Goal: Transaction & Acquisition: Book appointment/travel/reservation

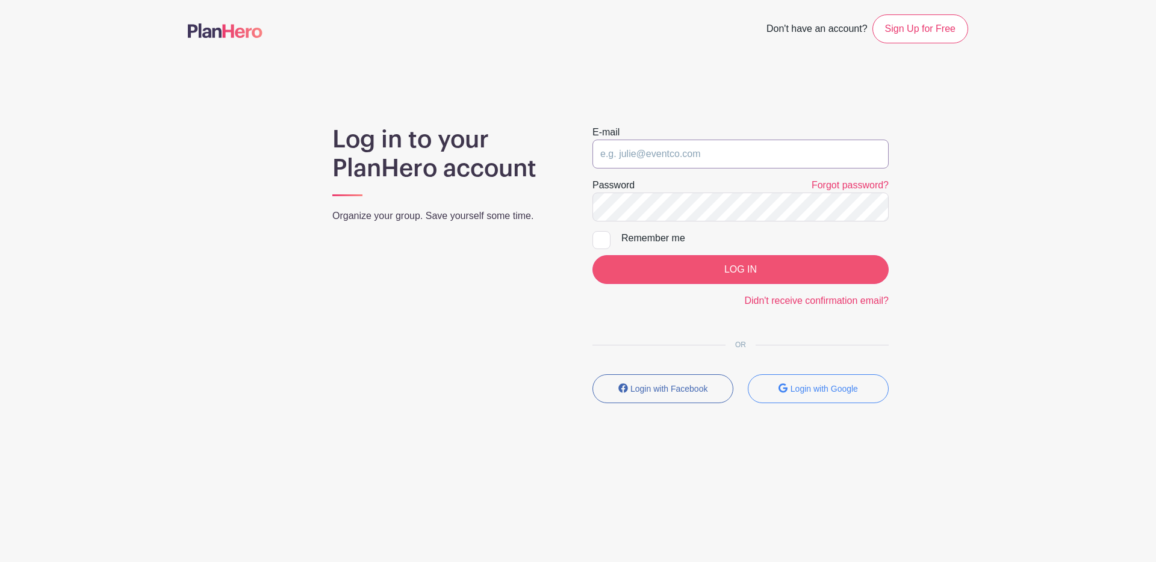
type input "[EMAIL_ADDRESS][DOMAIN_NAME]"
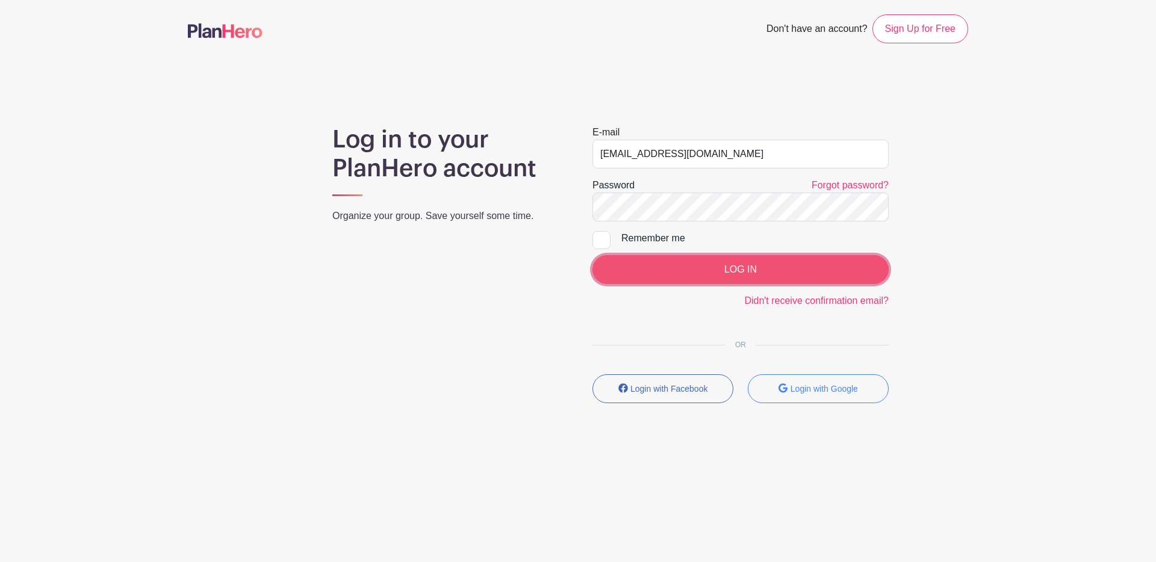
click at [711, 279] on input "LOG IN" at bounding box center [740, 269] width 296 height 29
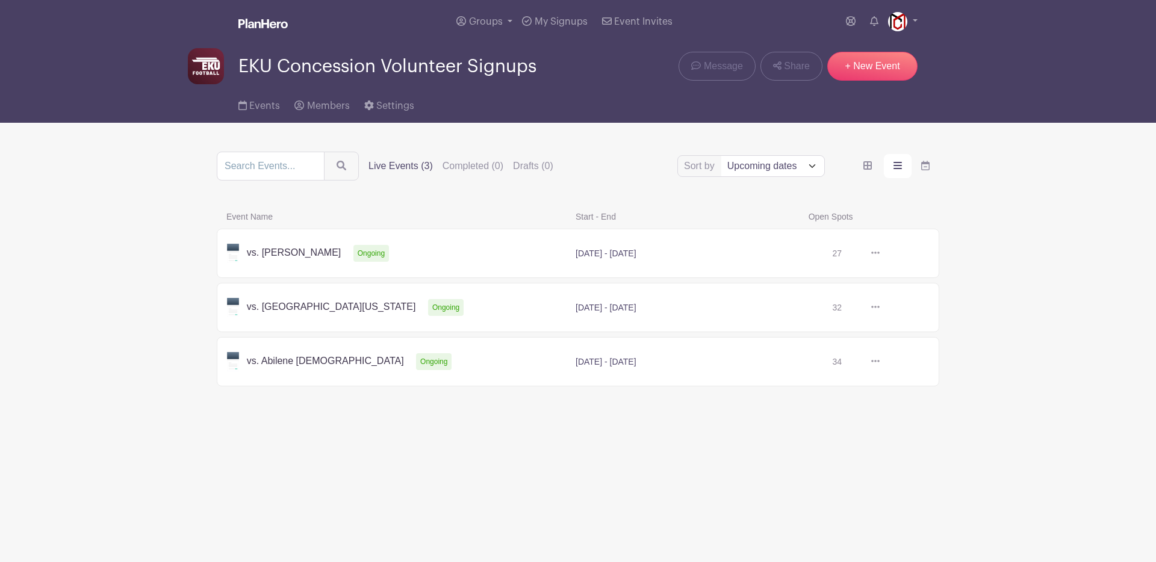
click at [879, 253] on link at bounding box center [879, 253] width 0 height 0
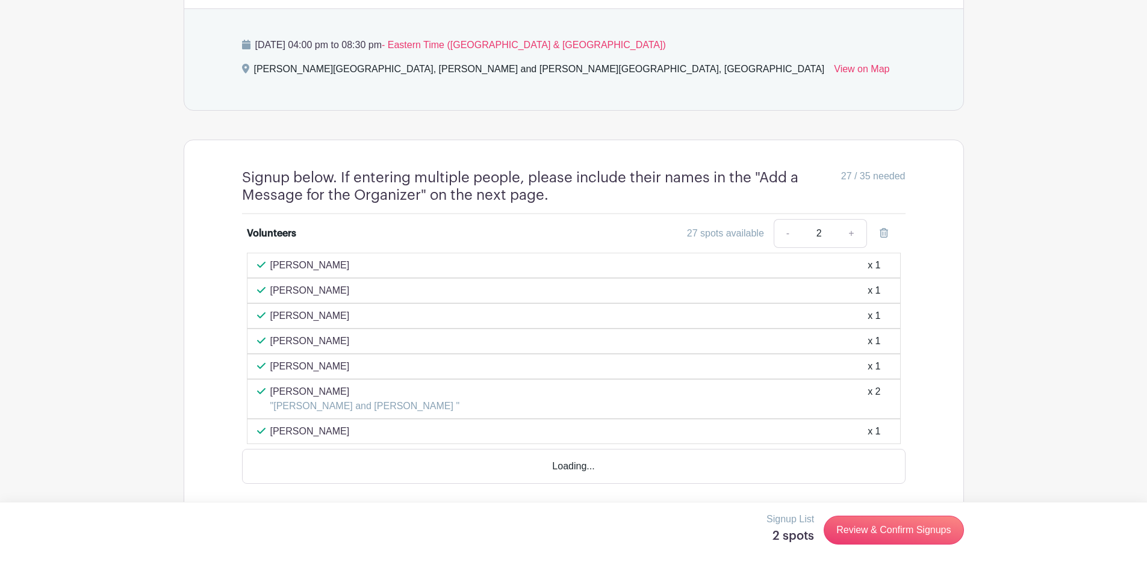
scroll to position [832, 0]
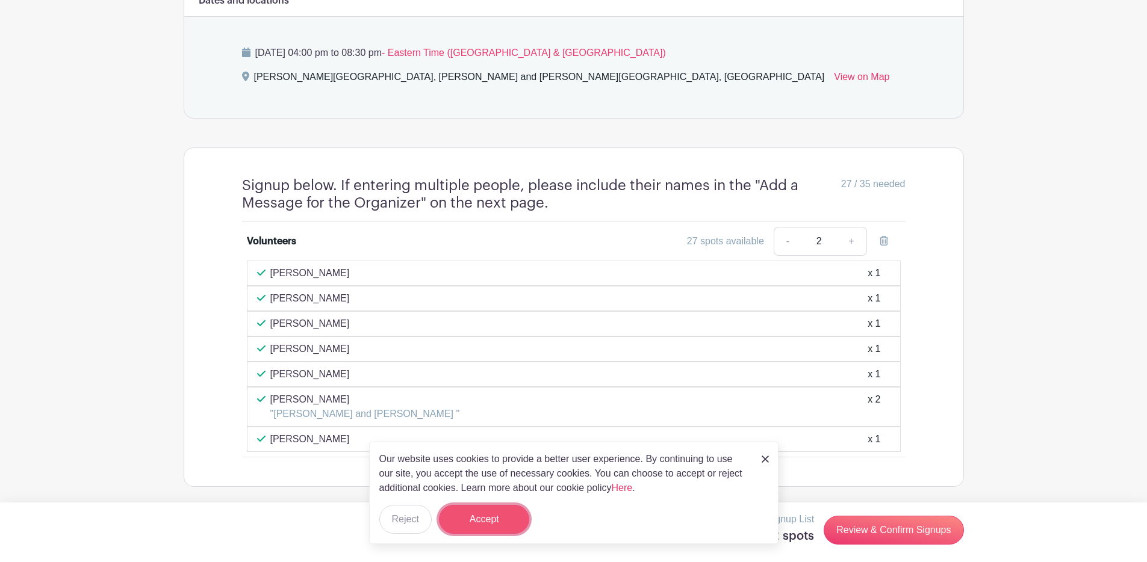
click at [465, 514] on button "Accept" at bounding box center [484, 519] width 90 height 29
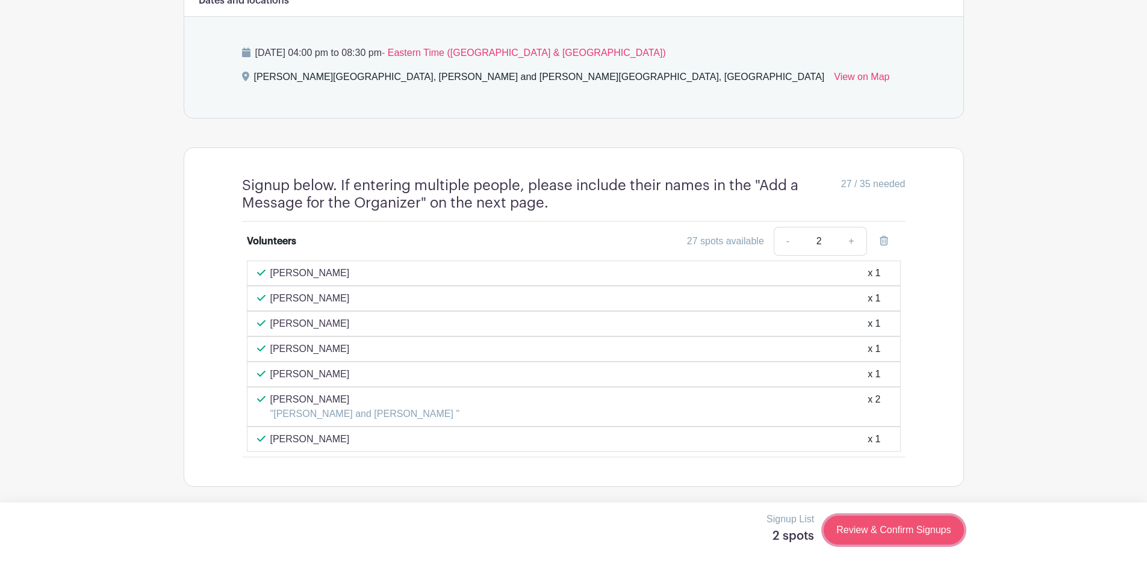
click at [847, 539] on link "Review & Confirm Signups" at bounding box center [893, 530] width 140 height 29
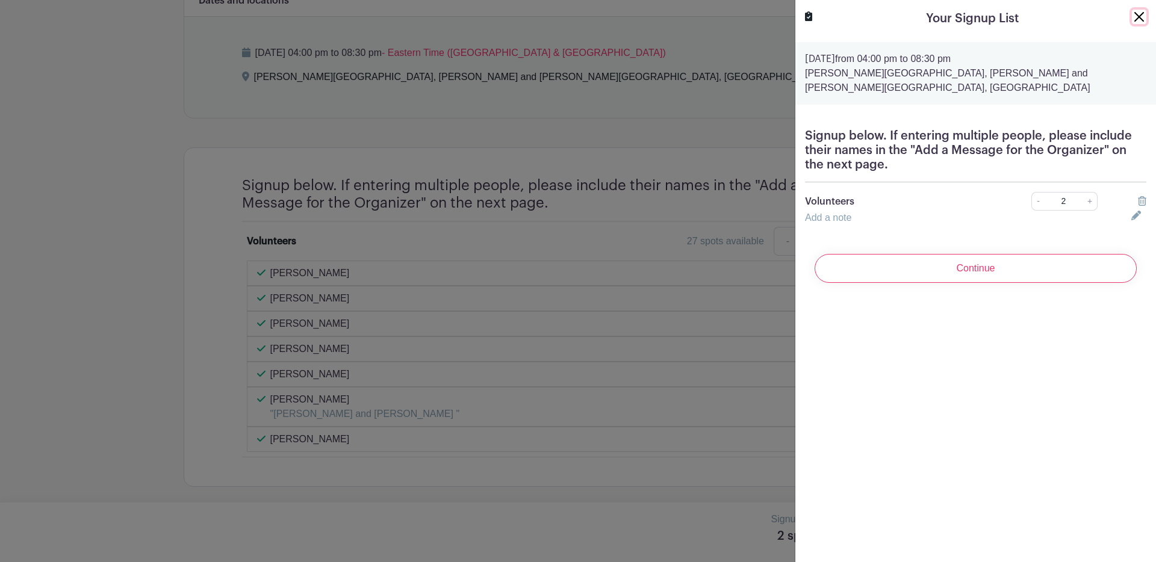
click at [1132, 12] on button "Close" at bounding box center [1139, 17] width 14 height 14
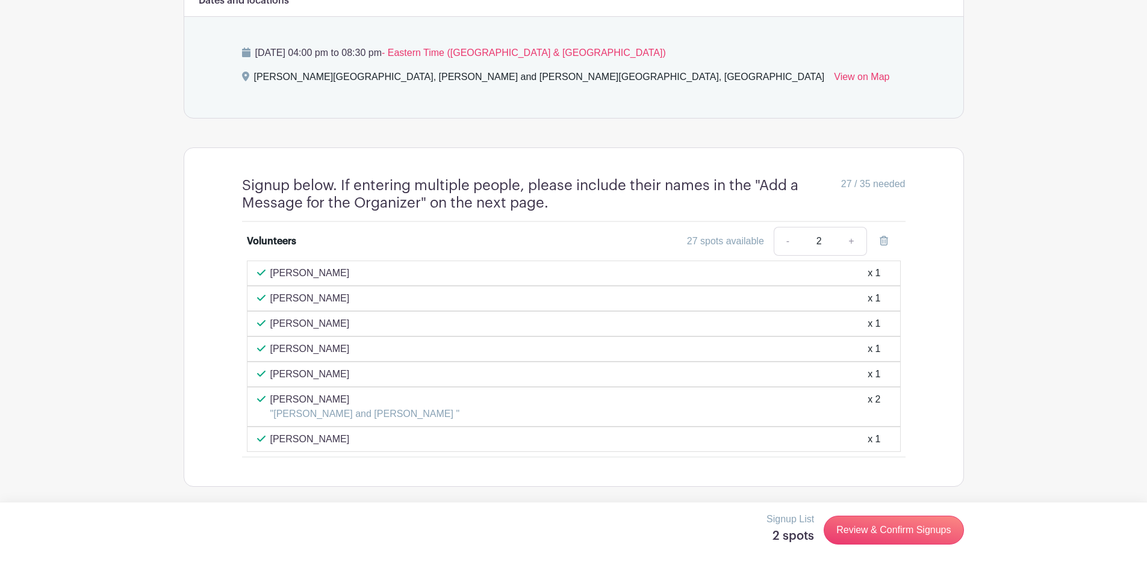
click at [789, 536] on h5 "2 spots" at bounding box center [790, 536] width 48 height 14
click at [784, 234] on link "-" at bounding box center [787, 241] width 28 height 29
type input "1"
click at [289, 368] on p "Deana Flannery" at bounding box center [309, 374] width 79 height 14
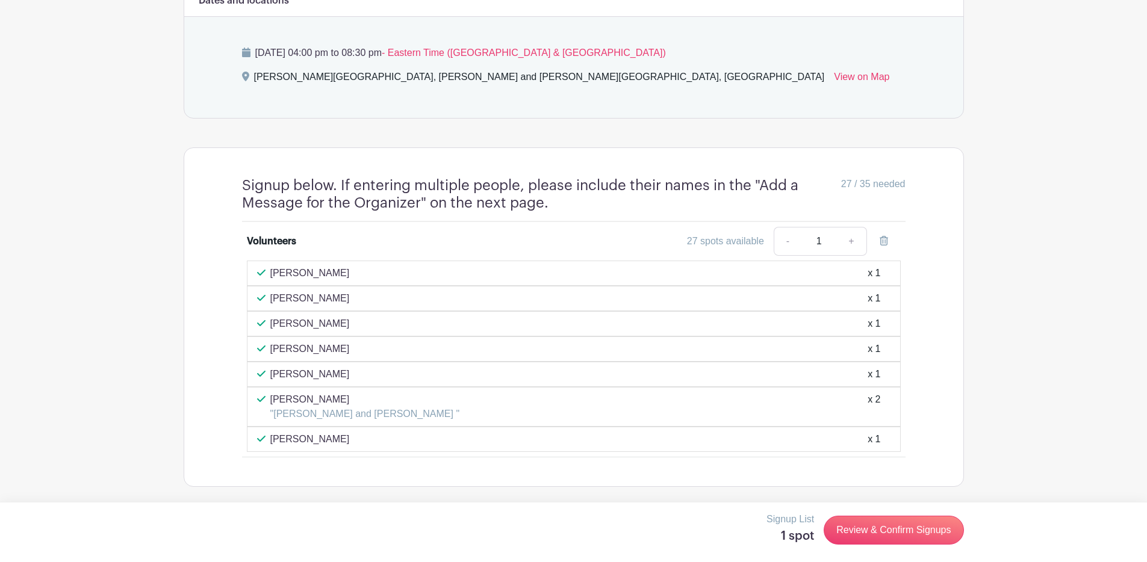
drag, startPoint x: 289, startPoint y: 368, endPoint x: 309, endPoint y: 373, distance: 20.6
click at [309, 373] on p "Deana Flannery" at bounding box center [309, 374] width 79 height 14
